Goal: Task Accomplishment & Management: Complete application form

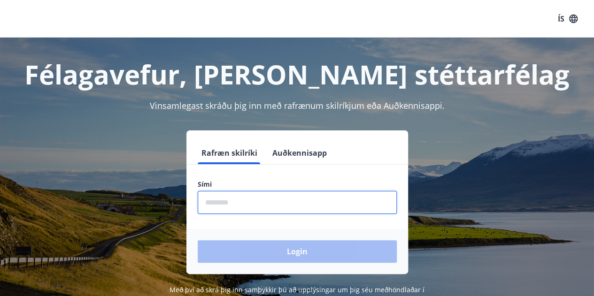
click at [237, 197] on input "phone" at bounding box center [297, 202] width 199 height 23
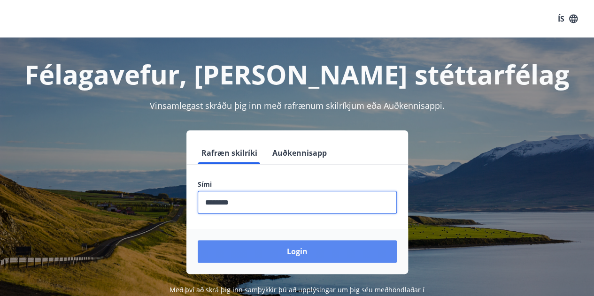
type input "********"
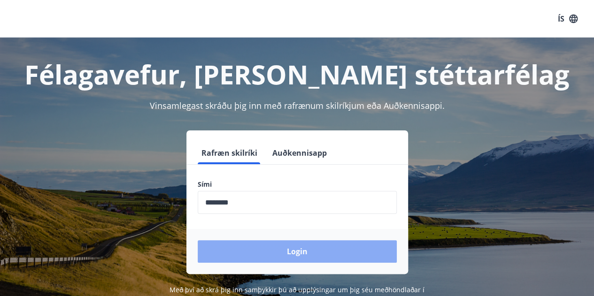
click at [247, 245] on button "Login" at bounding box center [297, 251] width 199 height 23
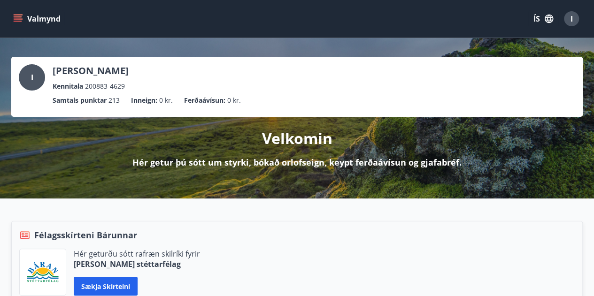
click at [19, 17] on icon "menu" at bounding box center [18, 16] width 8 height 1
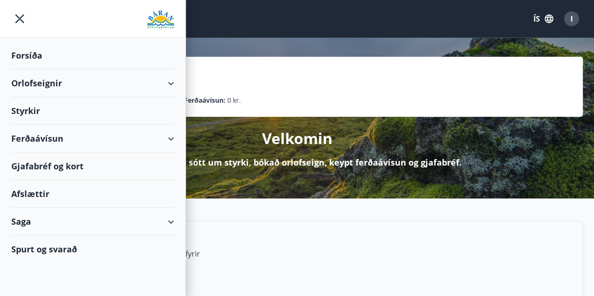
click at [164, 159] on div "Gjafabréf og kort" at bounding box center [92, 167] width 163 height 28
click at [169, 134] on div "Ferðaávísun" at bounding box center [92, 139] width 163 height 28
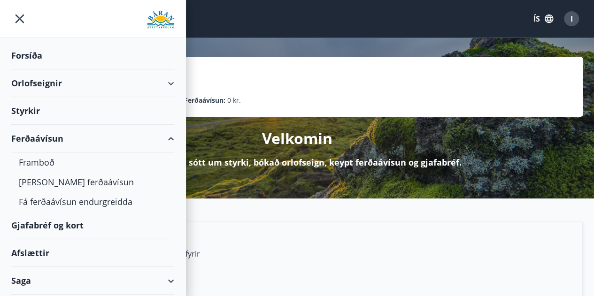
click at [169, 134] on icon at bounding box center [170, 138] width 11 height 11
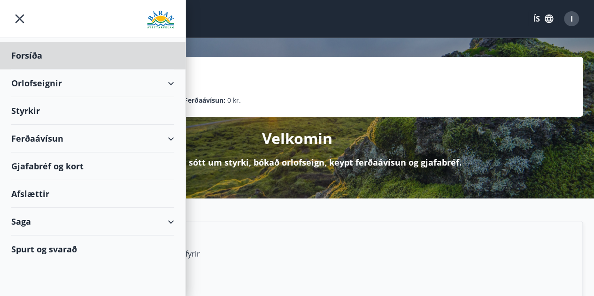
click at [19, 70] on div "Styrkir" at bounding box center [92, 56] width 163 height 28
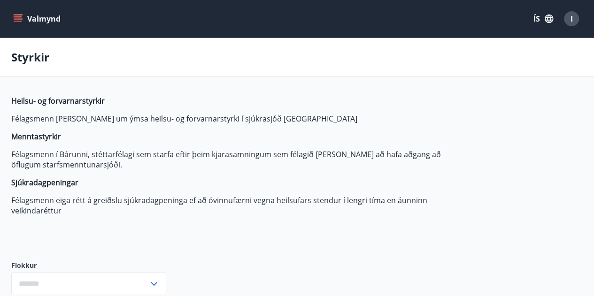
type input "***"
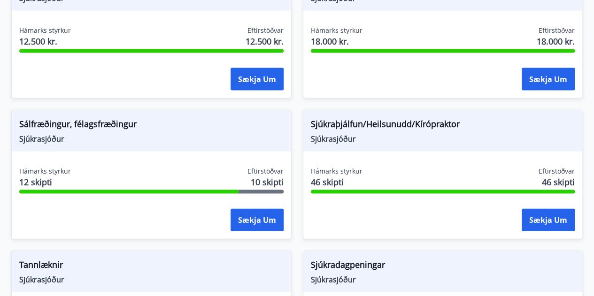
scroll to position [904, 0]
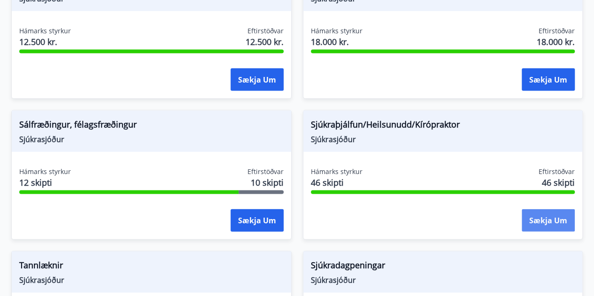
click at [538, 217] on button "Sækja um" at bounding box center [548, 220] width 53 height 23
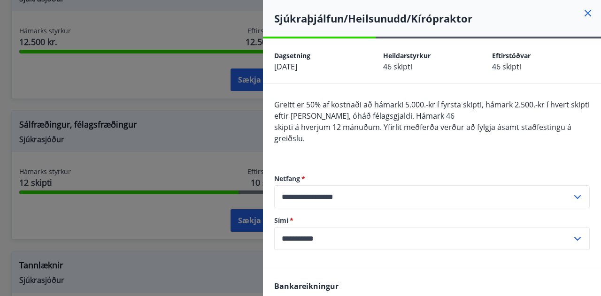
click at [585, 15] on icon at bounding box center [588, 13] width 7 height 7
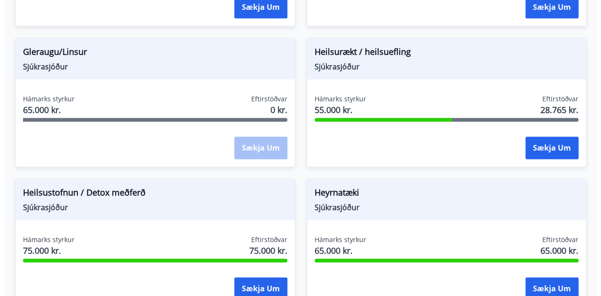
scroll to position [558, 0]
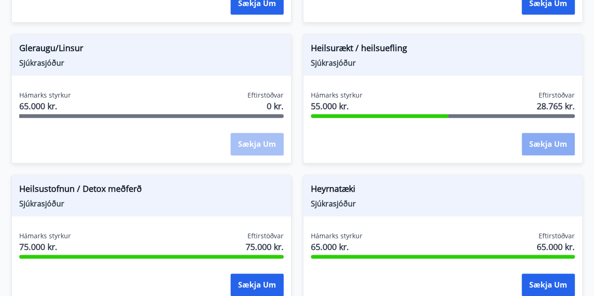
click at [547, 145] on button "Sækja um" at bounding box center [548, 144] width 53 height 23
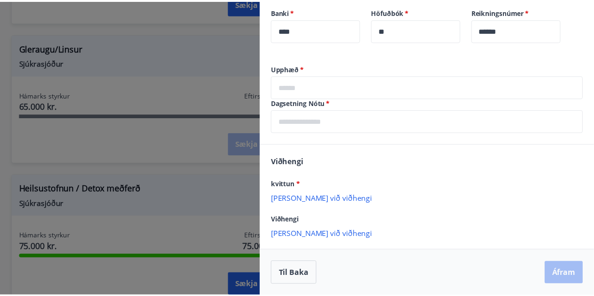
scroll to position [0, 0]
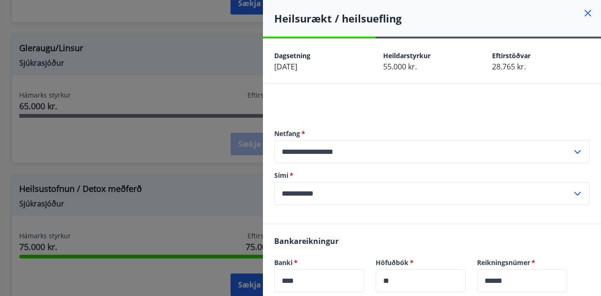
click at [465, 40] on div "Dagsetning [DATE] Heildarstyrkur 55.000 kr. Eftirstöðvar 28.765 kr." at bounding box center [432, 61] width 338 height 45
click at [587, 12] on h4 "Heilsurækt / heilsuefling" at bounding box center [437, 18] width 327 height 14
click at [583, 14] on icon at bounding box center [587, 13] width 11 height 11
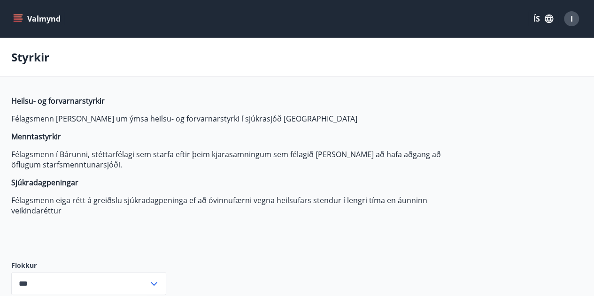
scroll to position [112, 0]
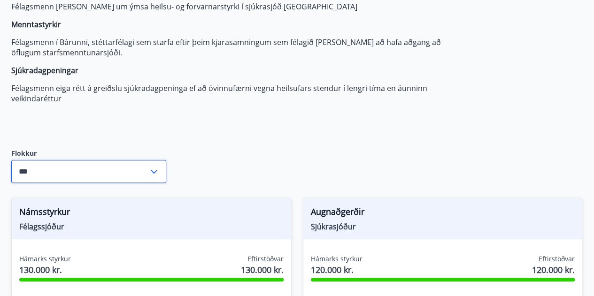
click at [130, 164] on input "***" at bounding box center [79, 171] width 137 height 23
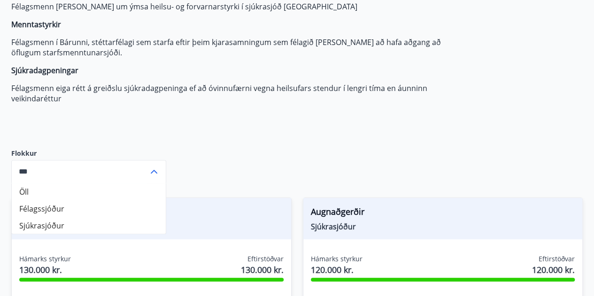
click at [130, 164] on input "***" at bounding box center [79, 171] width 137 height 23
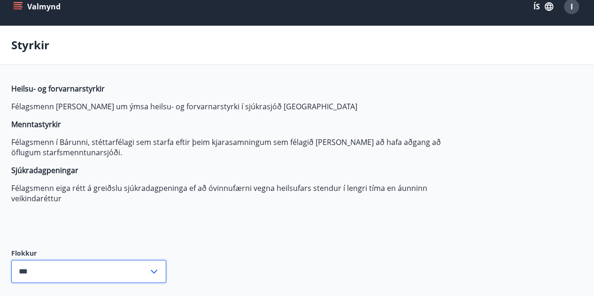
scroll to position [0, 0]
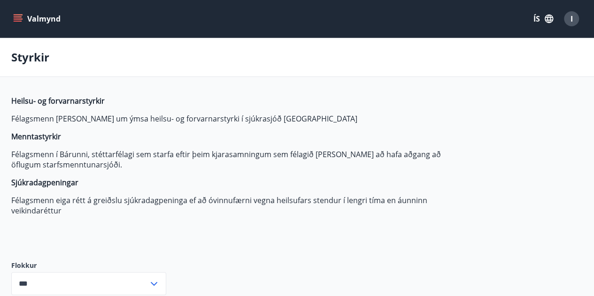
click at [15, 20] on icon "menu" at bounding box center [17, 18] width 9 height 9
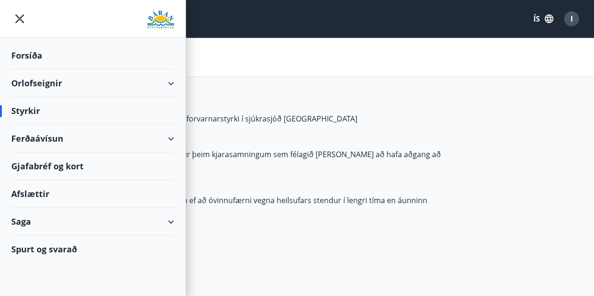
click at [94, 216] on div "Saga" at bounding box center [92, 222] width 163 height 28
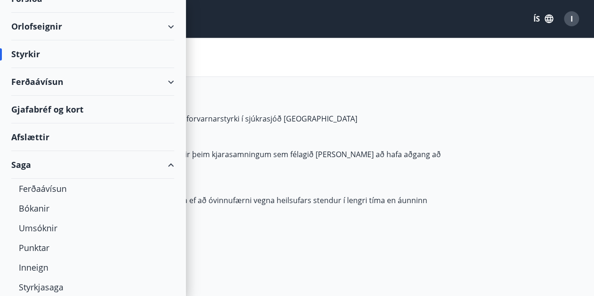
scroll to position [89, 0]
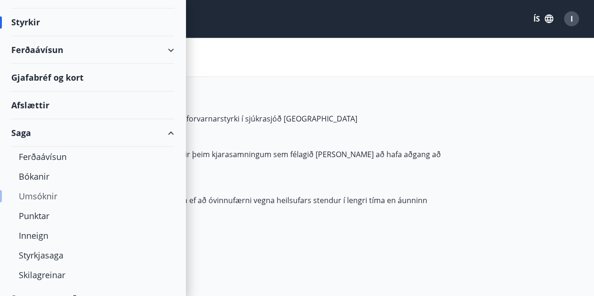
click at [47, 197] on div "Umsóknir" at bounding box center [93, 196] width 148 height 20
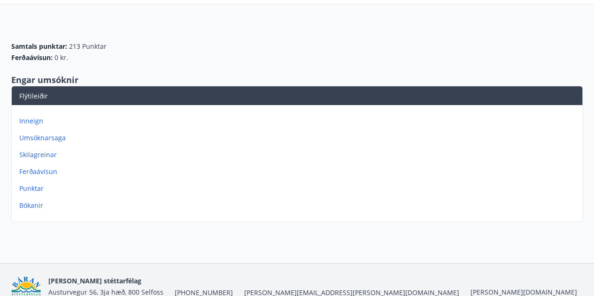
scroll to position [74, 0]
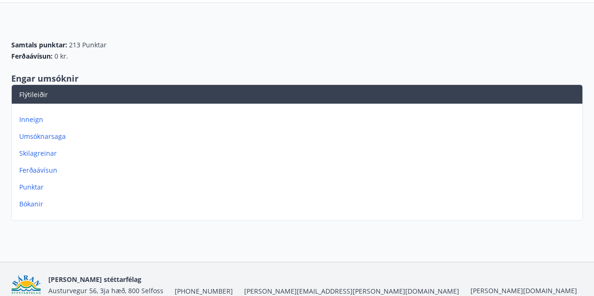
click at [46, 135] on p "Umsóknarsaga" at bounding box center [298, 136] width 559 height 9
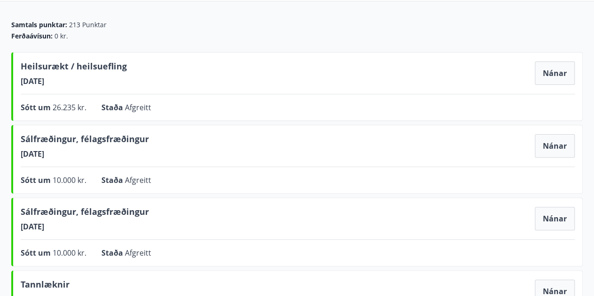
scroll to position [77, 0]
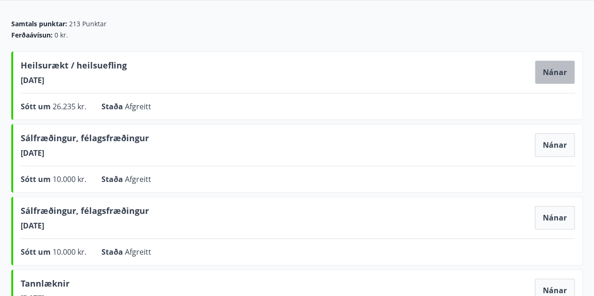
click at [557, 77] on button "Nánar" at bounding box center [555, 72] width 40 height 23
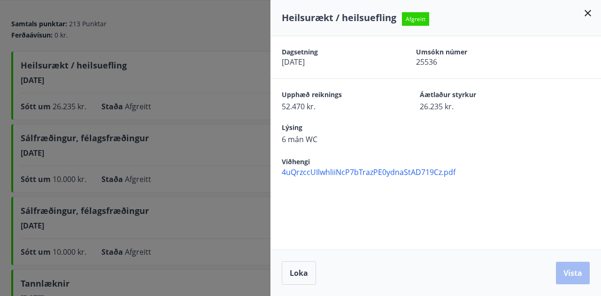
click at [385, 176] on span "4uQrzccUIlwhliiNcP7bTrazPE0ydnaStAD719Cz.pdf" at bounding box center [441, 172] width 319 height 10
click at [589, 15] on icon at bounding box center [587, 13] width 11 height 11
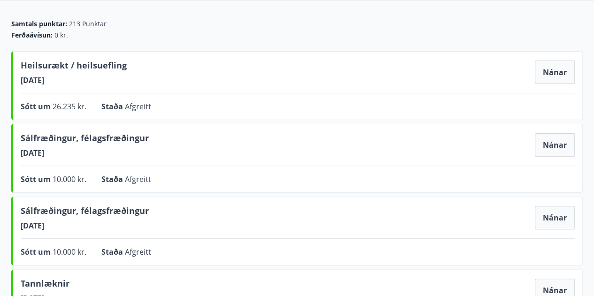
scroll to position [0, 0]
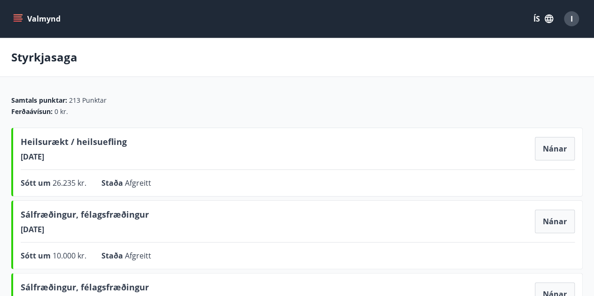
click at [12, 12] on button "Valmynd" at bounding box center [37, 18] width 53 height 17
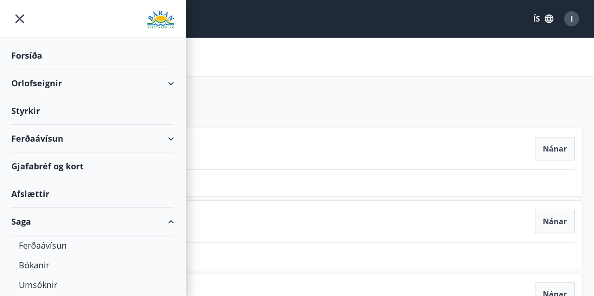
click at [19, 70] on div "Styrkir" at bounding box center [92, 56] width 163 height 28
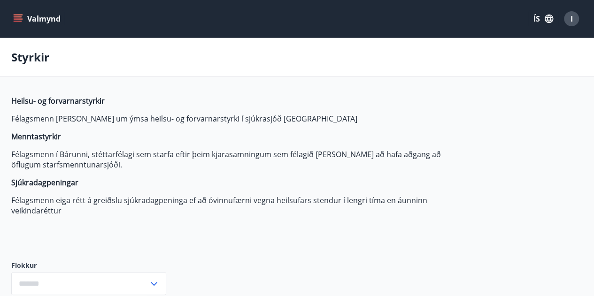
type input "***"
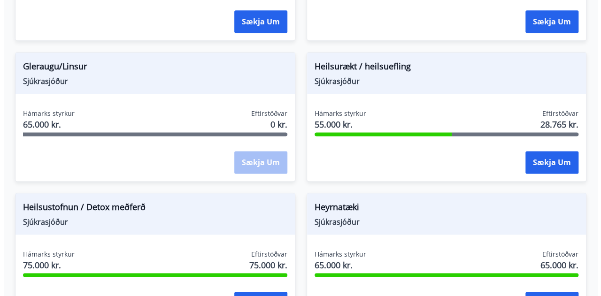
scroll to position [542, 0]
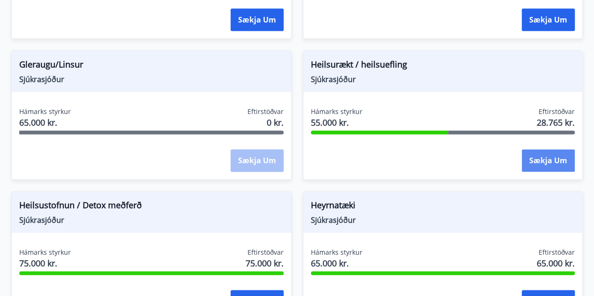
click at [543, 157] on button "Sækja um" at bounding box center [548, 160] width 53 height 23
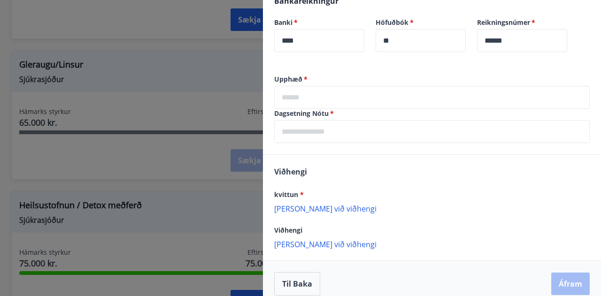
scroll to position [251, 0]
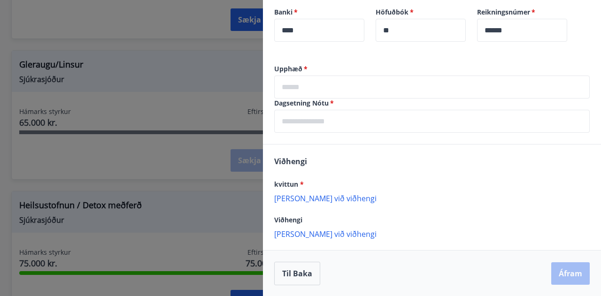
click at [338, 96] on input "text" at bounding box center [432, 87] width 316 height 23
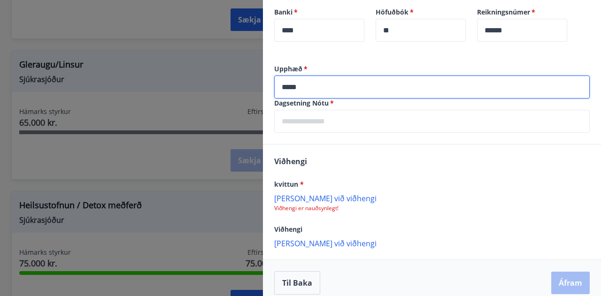
type input "*****"
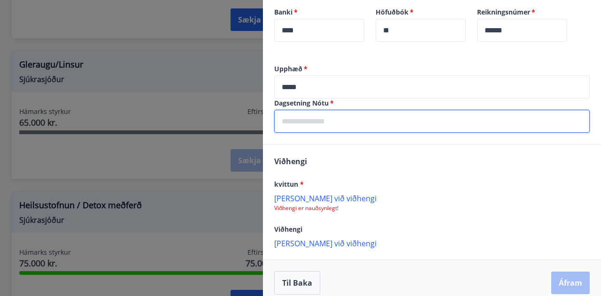
click at [331, 129] on input "text" at bounding box center [432, 121] width 316 height 23
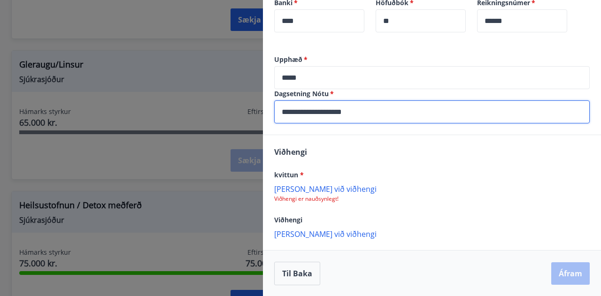
type input "**********"
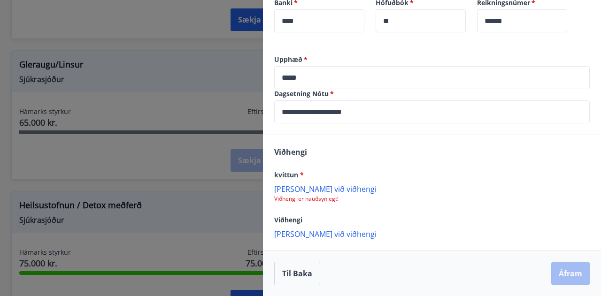
click at [304, 193] on p "[PERSON_NAME] við viðhengi" at bounding box center [432, 188] width 316 height 9
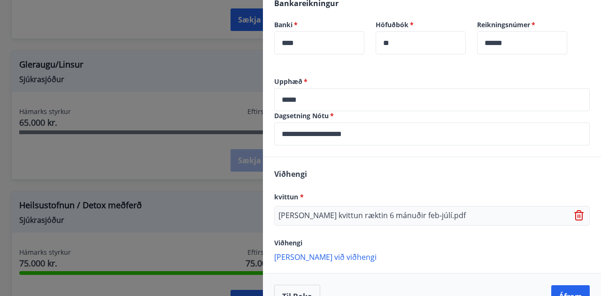
scroll to position [261, 0]
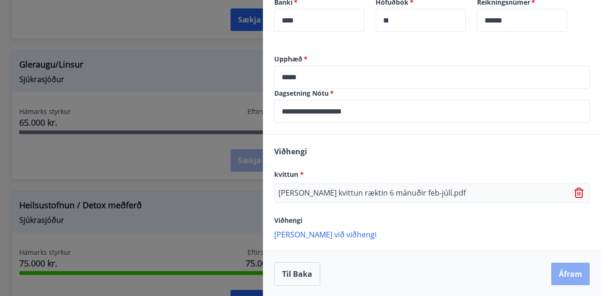
click at [556, 272] on button "Áfram" at bounding box center [570, 274] width 39 height 23
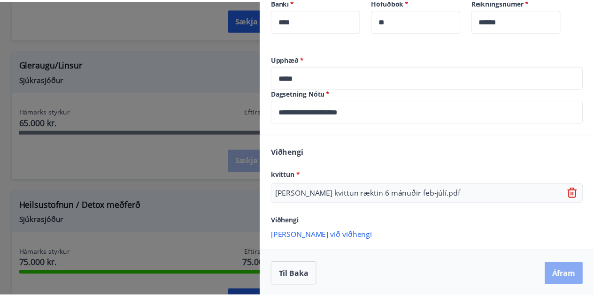
scroll to position [0, 0]
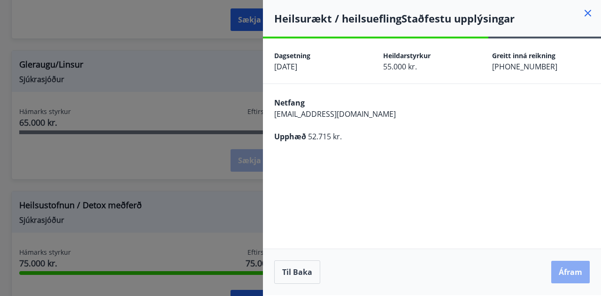
click at [565, 269] on button "Áfram" at bounding box center [570, 272] width 39 height 23
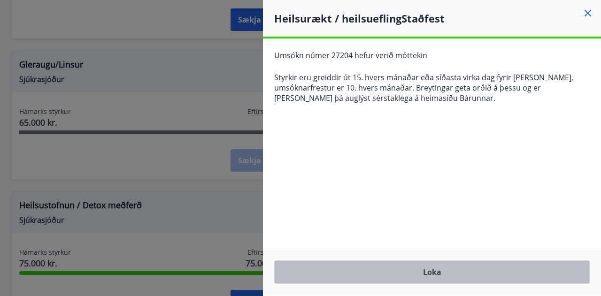
click at [439, 270] on button "Loka" at bounding box center [432, 272] width 316 height 23
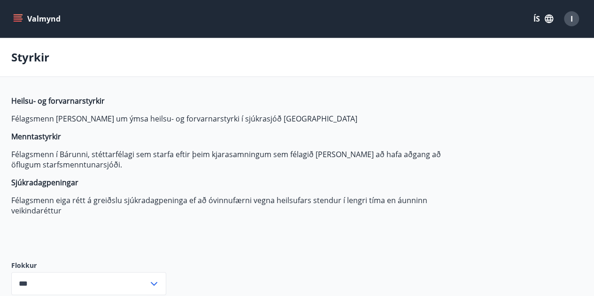
click at [22, 23] on icon "menu" at bounding box center [17, 18] width 9 height 9
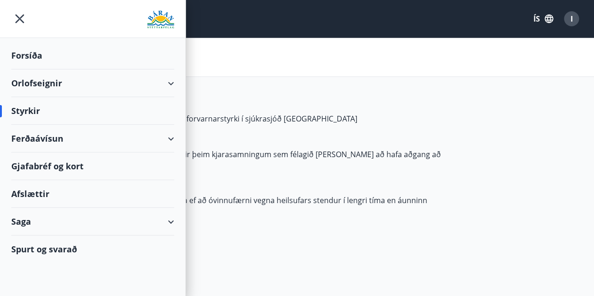
click at [126, 214] on div "Saga" at bounding box center [92, 222] width 163 height 28
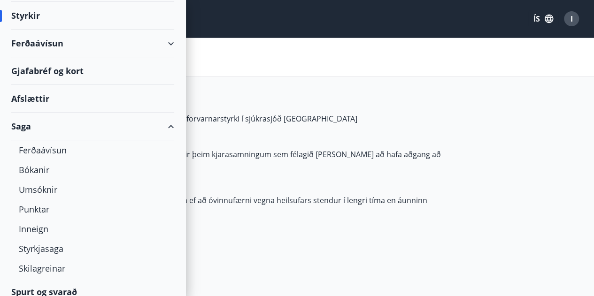
scroll to position [98, 0]
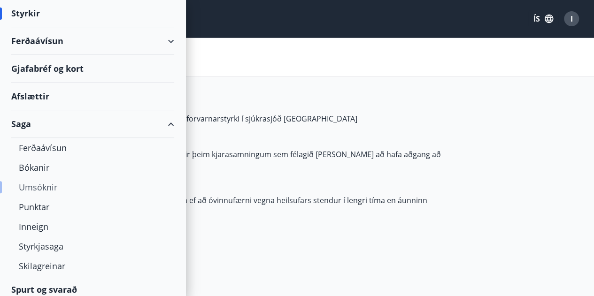
click at [53, 186] on div "Umsóknir" at bounding box center [93, 188] width 148 height 20
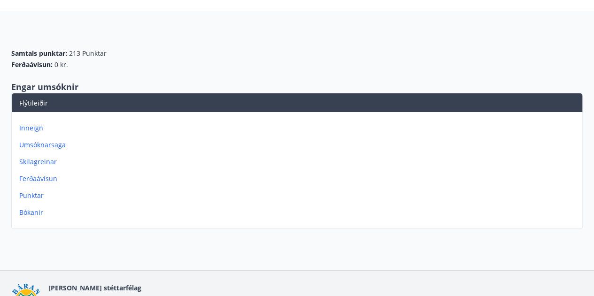
scroll to position [67, 0]
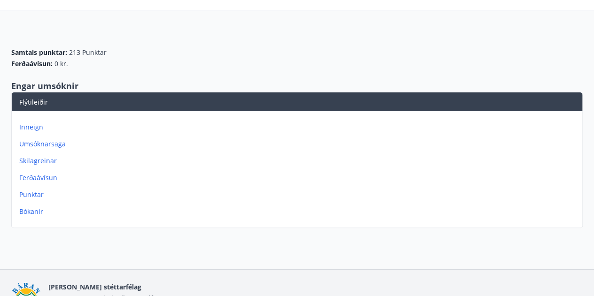
click at [51, 144] on p "Umsóknarsaga" at bounding box center [298, 143] width 559 height 9
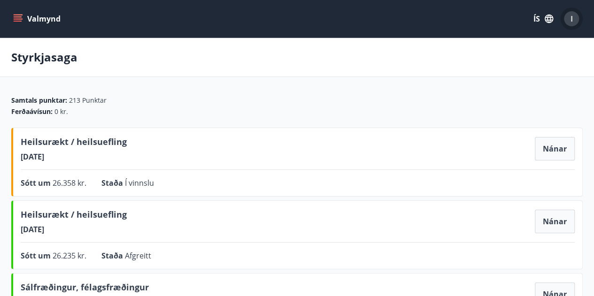
click at [569, 18] on div "I" at bounding box center [571, 18] width 15 height 15
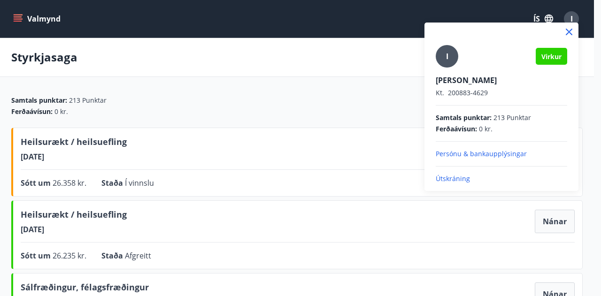
click at [449, 185] on div "I Virkur [PERSON_NAME] [PERSON_NAME]. 200883-4629 Samtals punktar : 213 Punktar…" at bounding box center [502, 107] width 154 height 169
click at [449, 183] on div "I Virkur [PERSON_NAME] [PERSON_NAME]. 200883-4629 Samtals punktar : 213 Punktar…" at bounding box center [502, 107] width 154 height 169
click at [447, 178] on p "Útskráning" at bounding box center [502, 178] width 132 height 9
